Goal: Check status

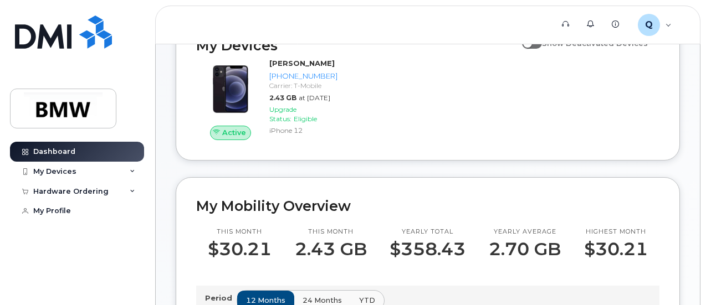
scroll to position [111, 0]
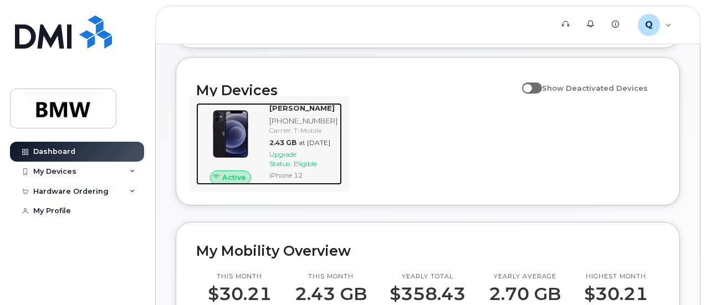
click at [328, 114] on div "[PERSON_NAME]" at bounding box center [303, 108] width 68 height 11
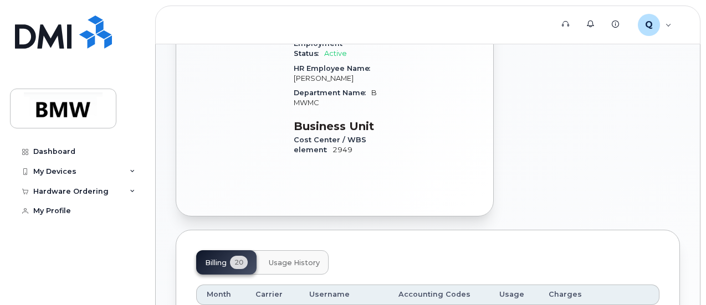
scroll to position [387, 0]
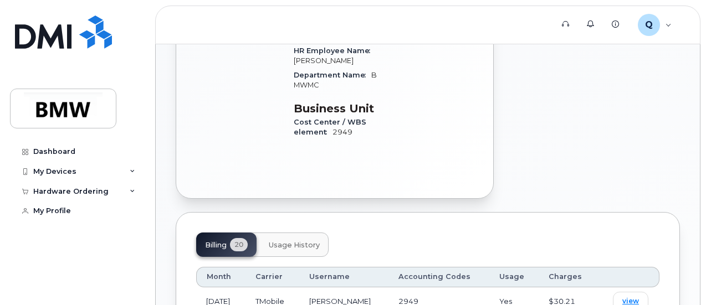
click at [316, 241] on span "Usage History" at bounding box center [294, 245] width 51 height 9
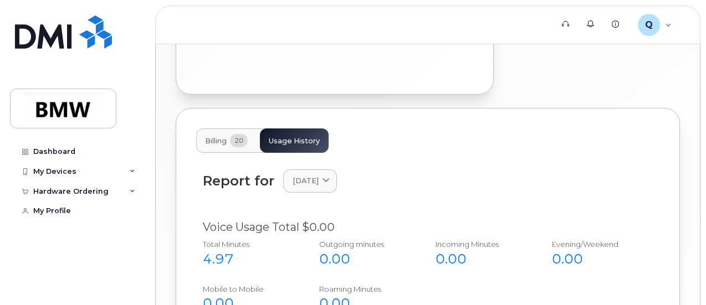
scroll to position [553, 0]
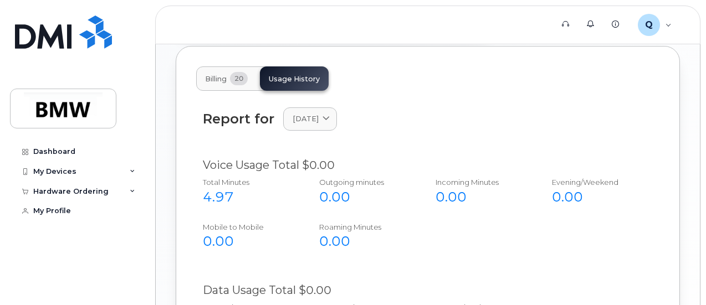
click at [227, 75] on span "Billing" at bounding box center [216, 79] width 22 height 9
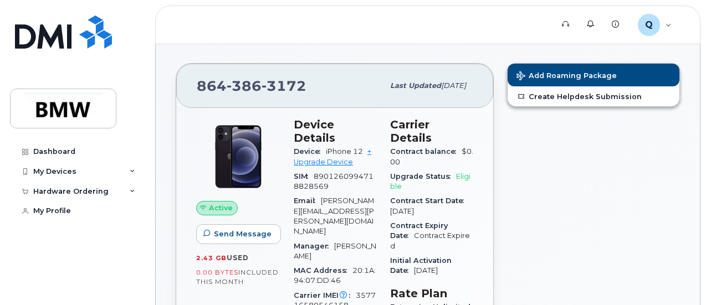
scroll to position [0, 0]
